Goal: Task Accomplishment & Management: Use online tool/utility

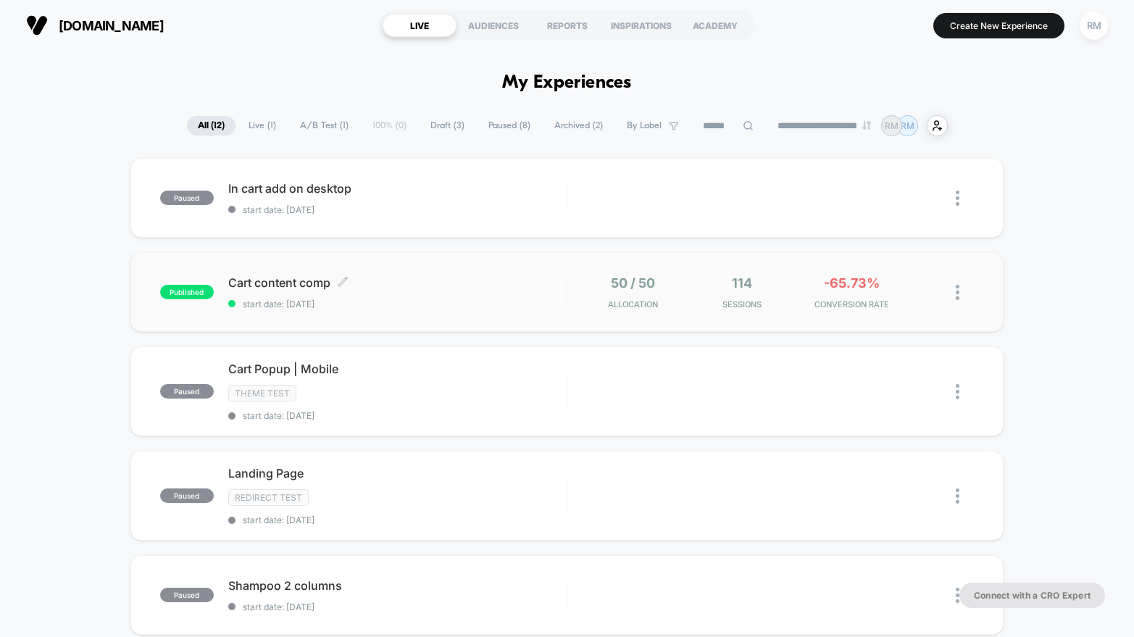
click at [476, 293] on div "Cart content comp Click to edit experience details Click to edit experience det…" at bounding box center [397, 292] width 338 height 34
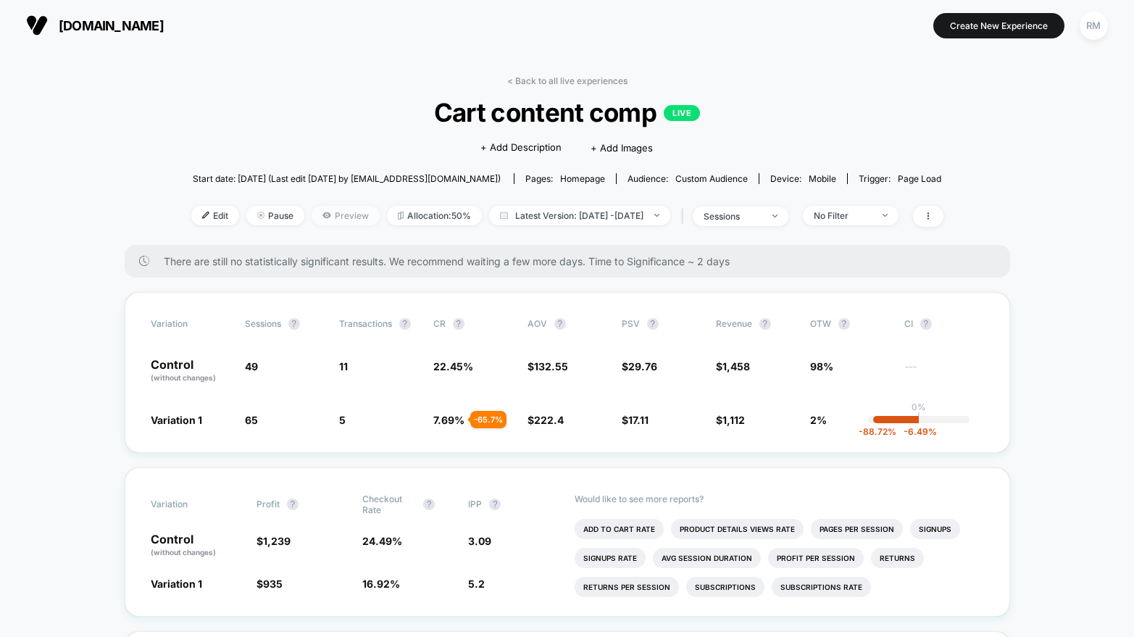
click at [311, 211] on span "Preview" at bounding box center [345, 216] width 68 height 20
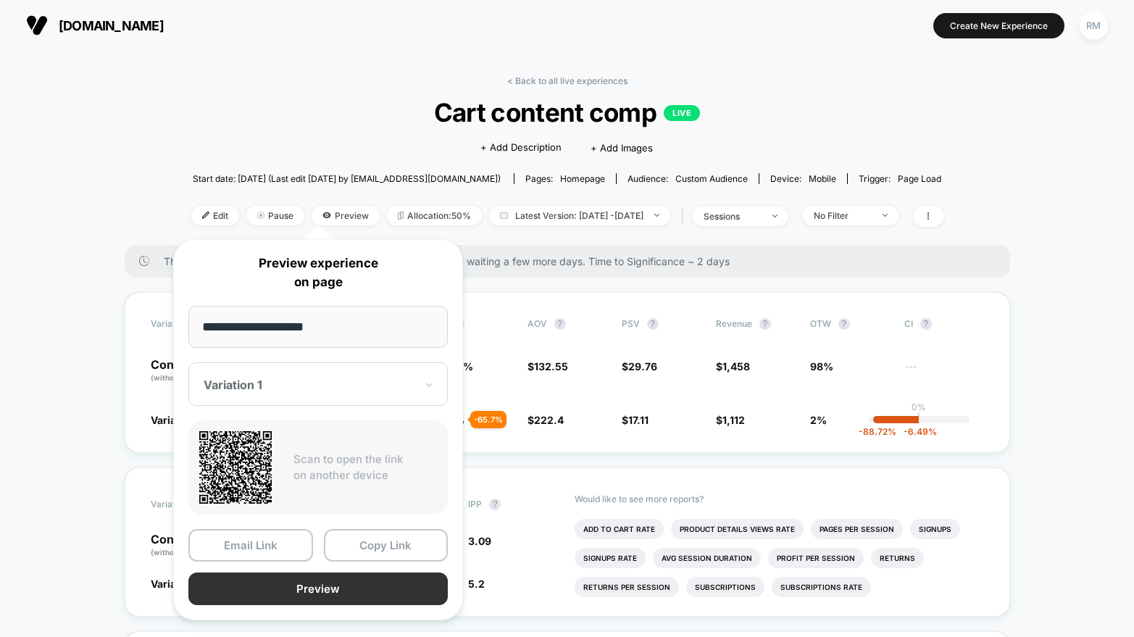
click at [326, 587] on button "Preview" at bounding box center [317, 588] width 259 height 33
